Goal: Find specific fact: Find specific fact

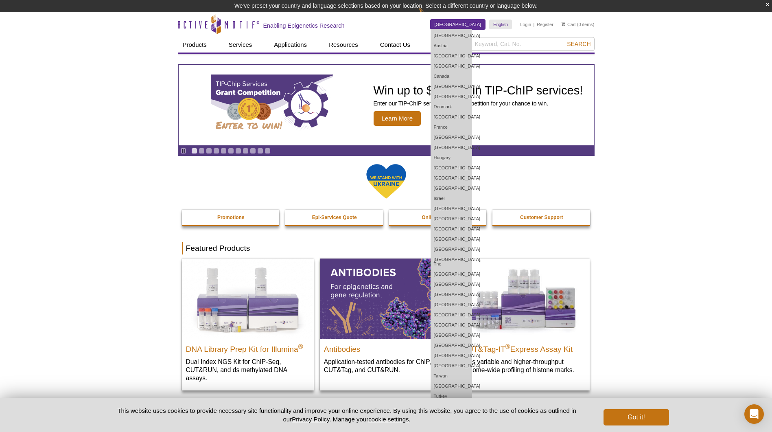
click at [473, 20] on link "[GEOGRAPHIC_DATA]" at bounding box center [457, 25] width 55 height 10
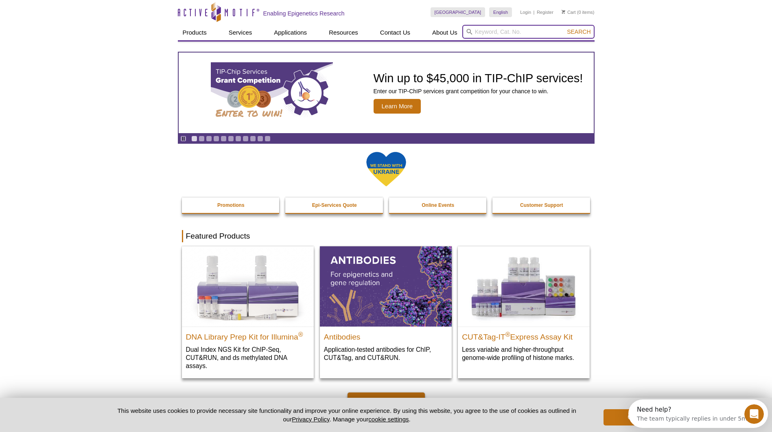
click at [503, 34] on input "search" at bounding box center [528, 32] width 132 height 14
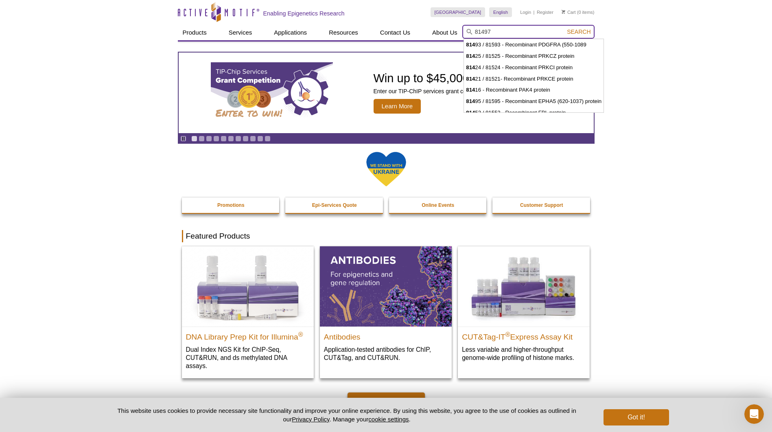
type input "81497"
click at [564, 28] on button "Search" at bounding box center [578, 31] width 28 height 7
